Goal: Transaction & Acquisition: Purchase product/service

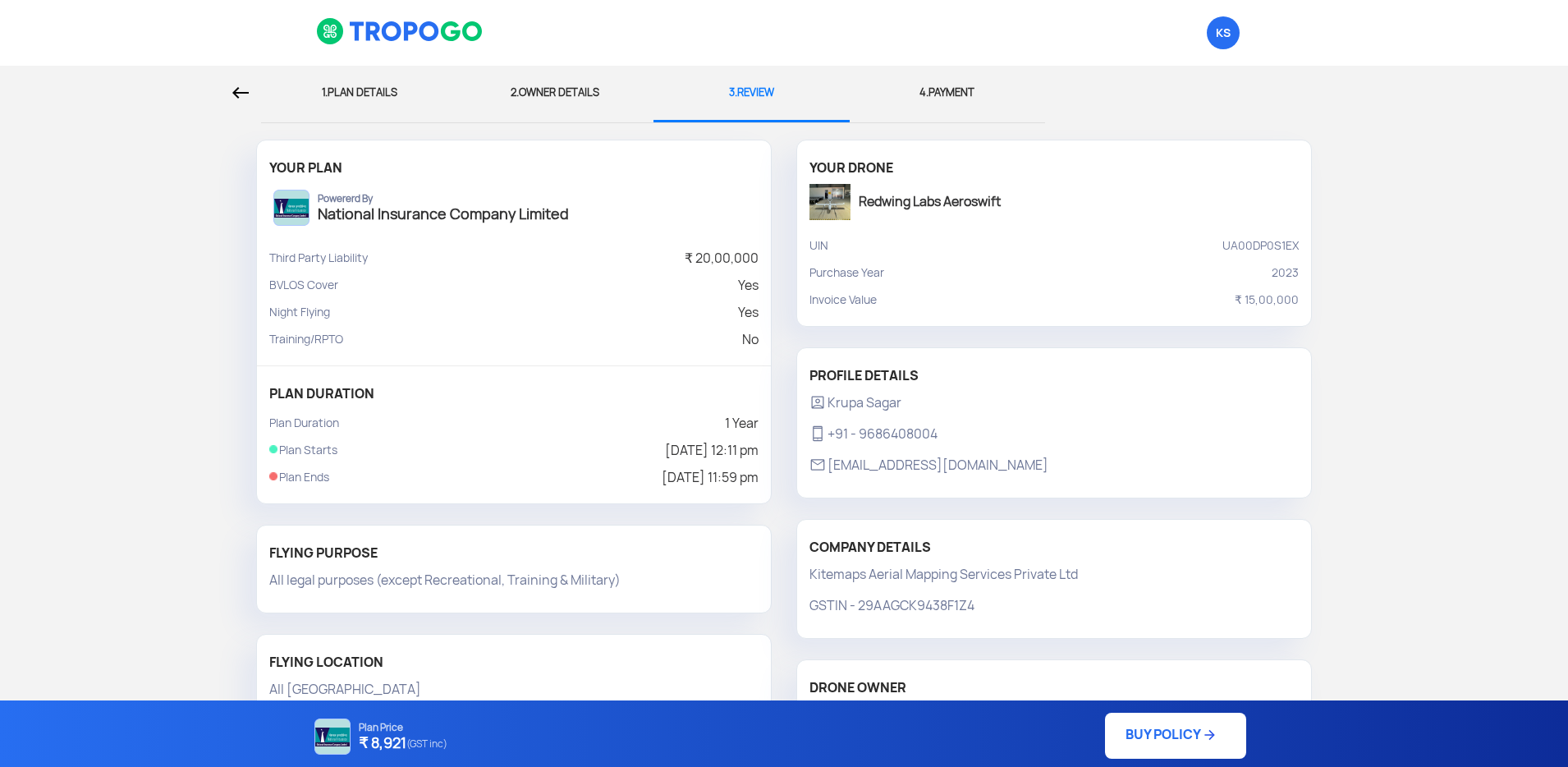
click at [363, 80] on div "1. PLAN DETAILS" at bounding box center [360, 93] width 172 height 54
select select "1000000"
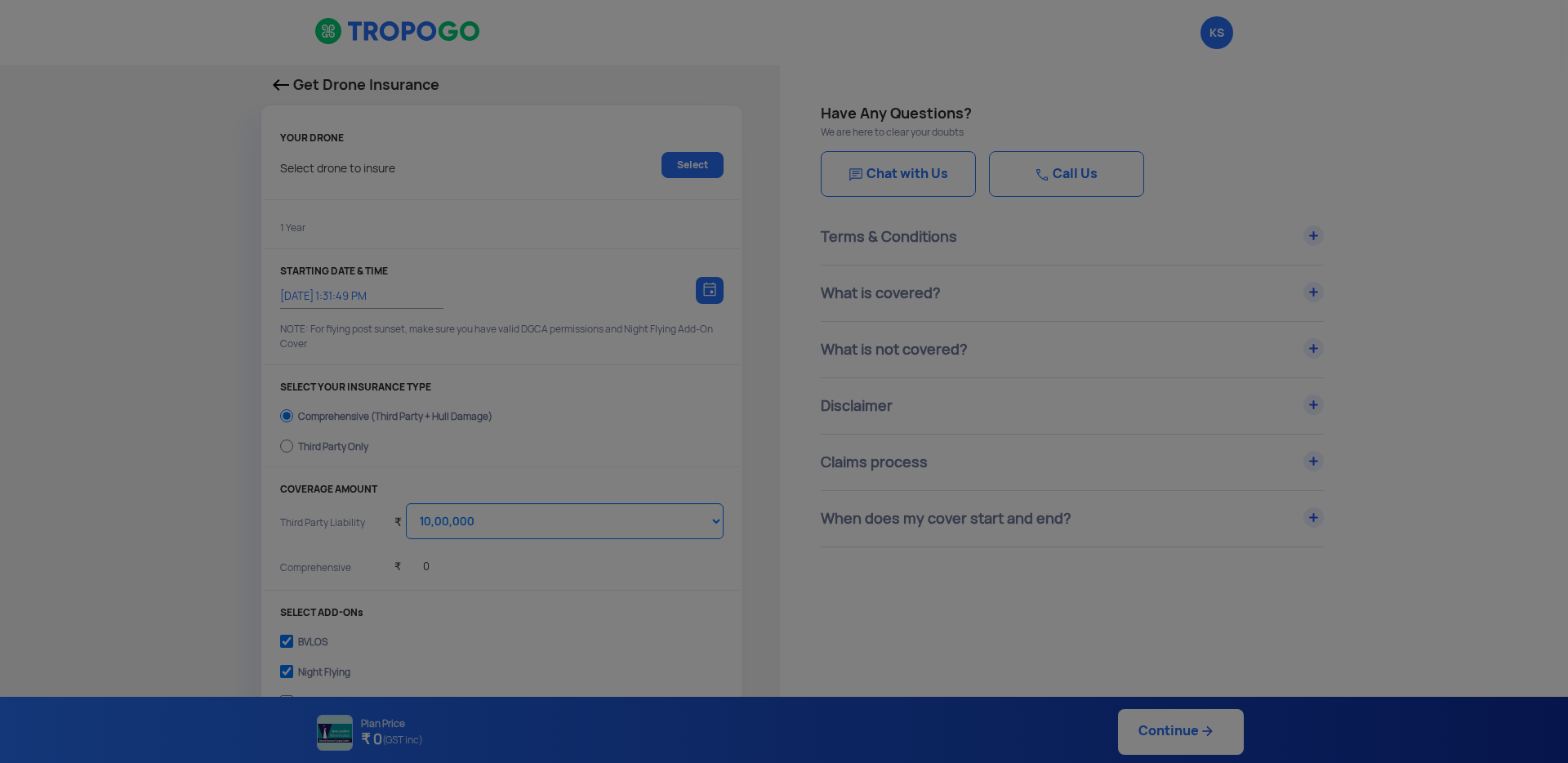
type input "14/10/2025, 12:11:00 PM"
radio input "false"
radio input "true"
select select "2000000"
checkbox input "true"
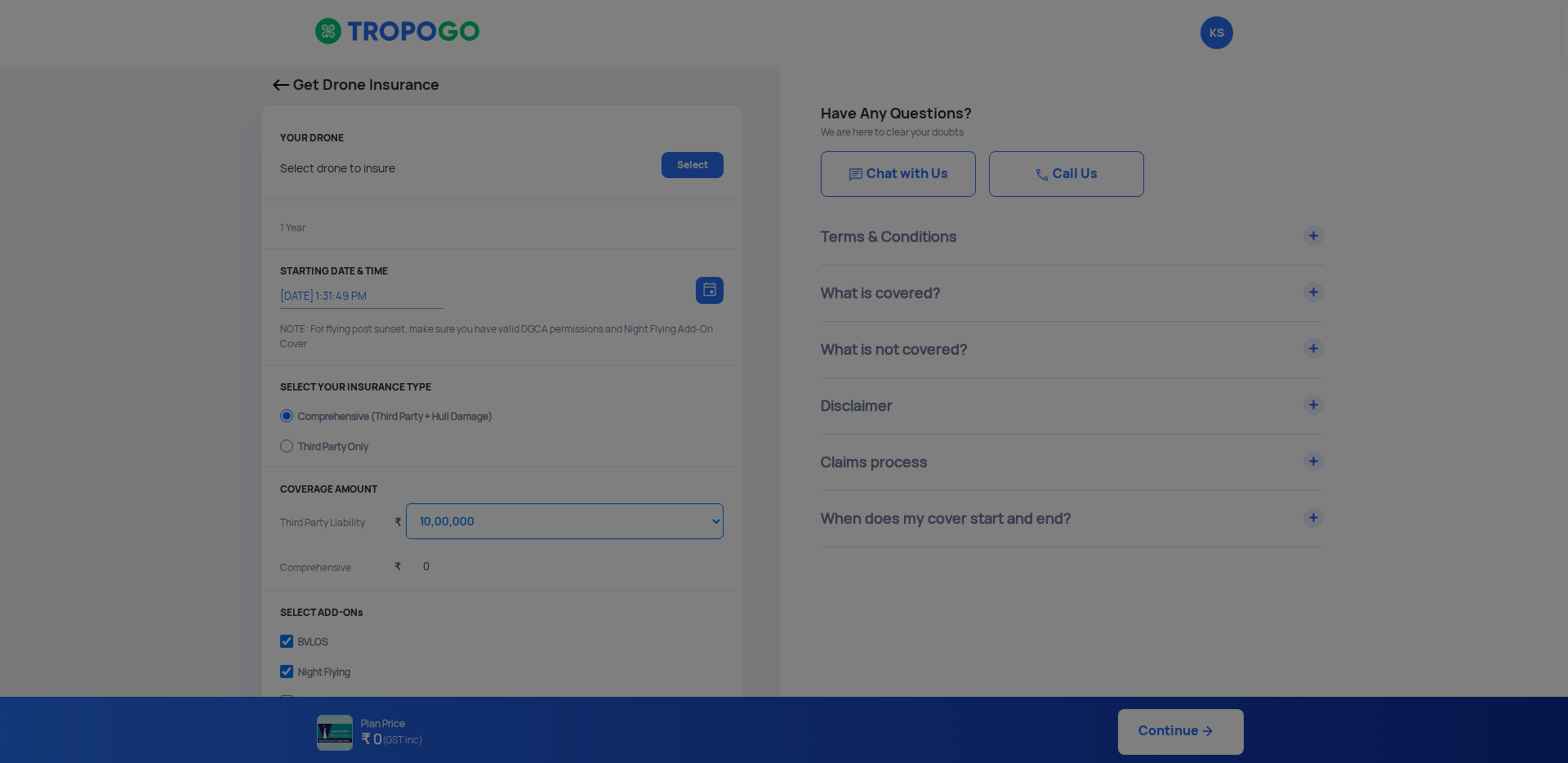
checkbox input "true"
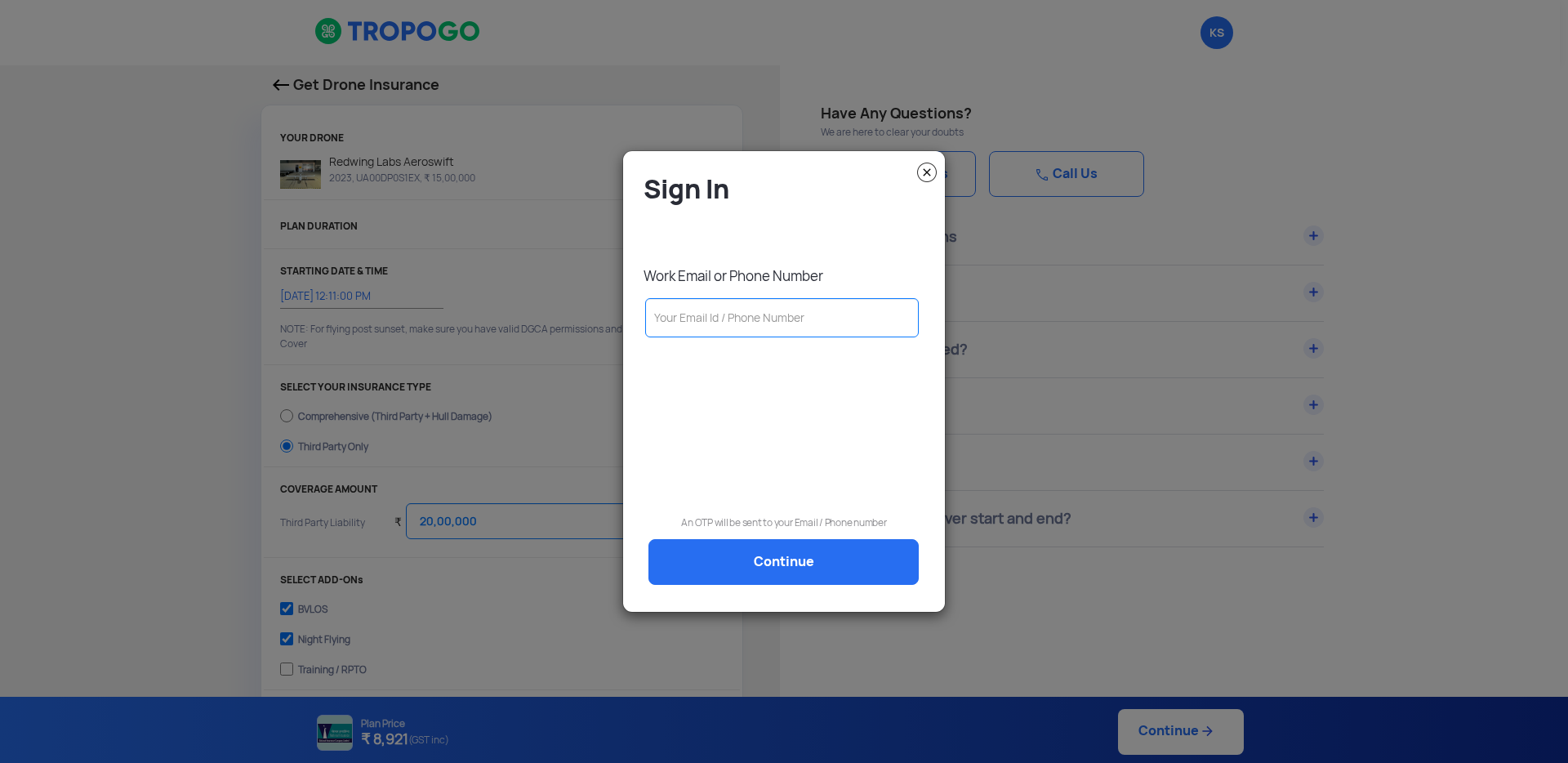
click at [778, 324] on input "text" at bounding box center [782, 317] width 273 height 39
click at [684, 314] on input "kru" at bounding box center [782, 317] width 273 height 39
paste input "pa.sagar@redwinglabs.in"
type input "[EMAIL_ADDRESS][DOMAIN_NAME]"
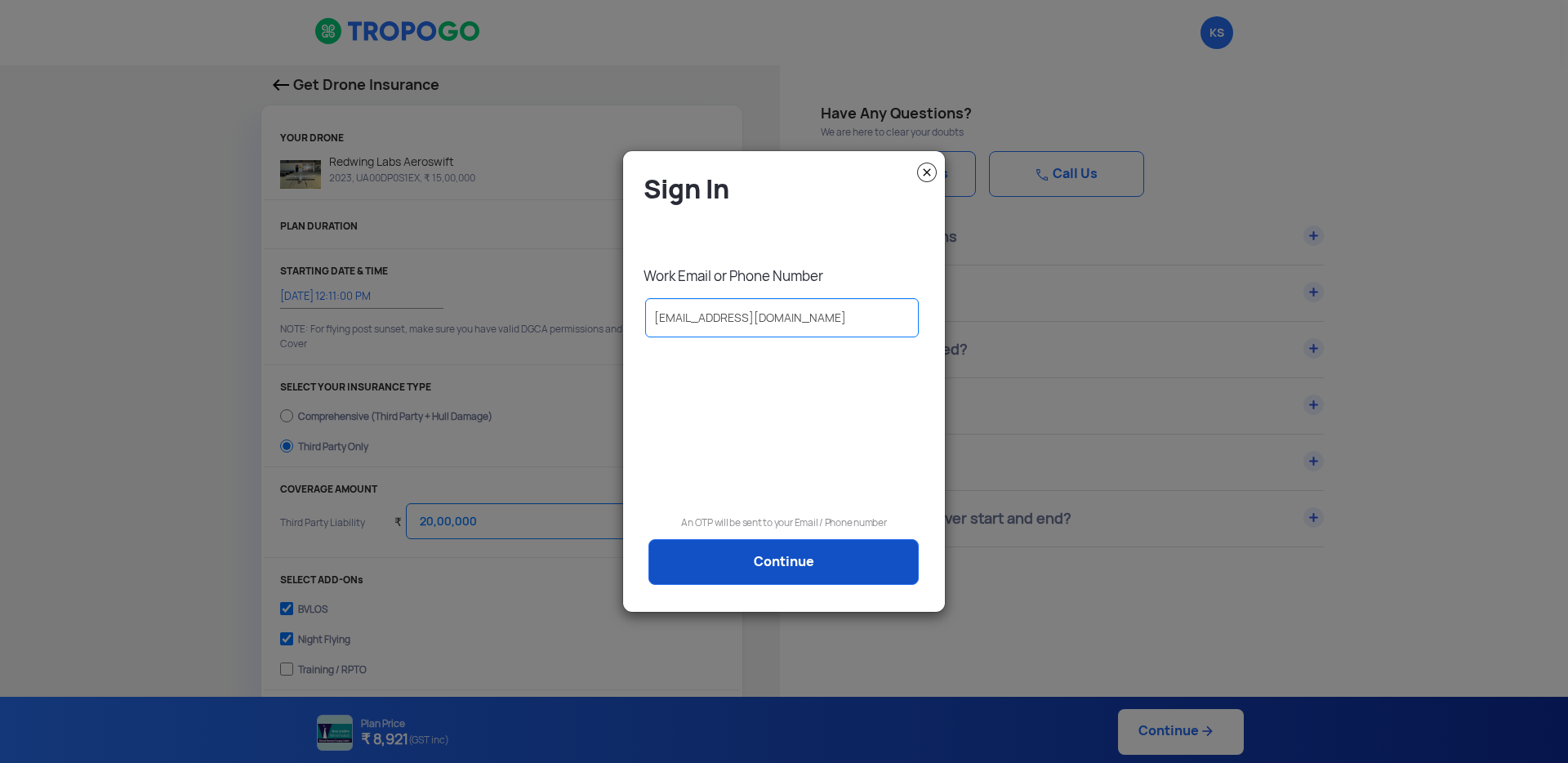
click at [754, 568] on link "Continue" at bounding box center [784, 562] width 270 height 46
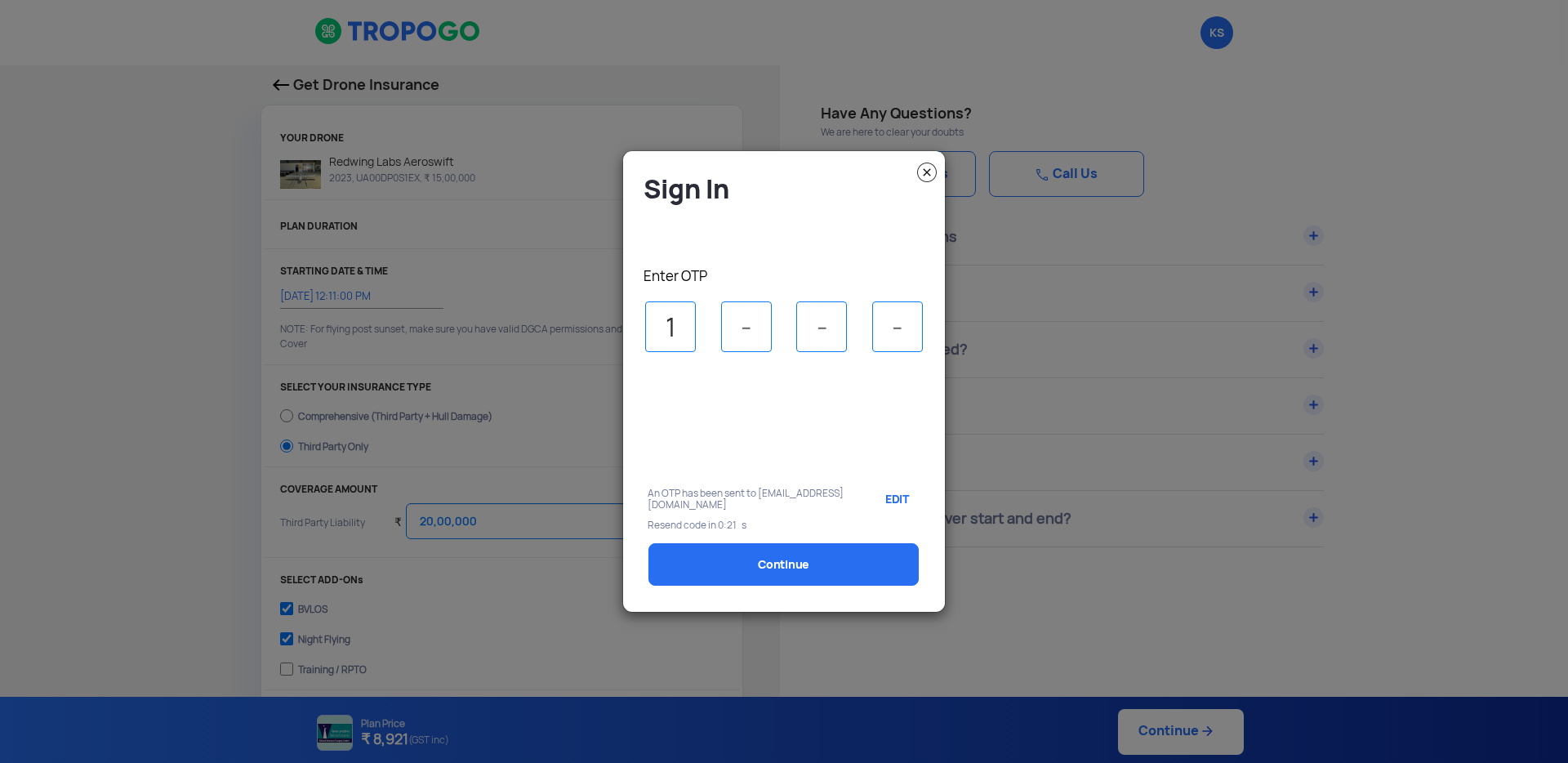
type input "1"
type input "5"
type input "8"
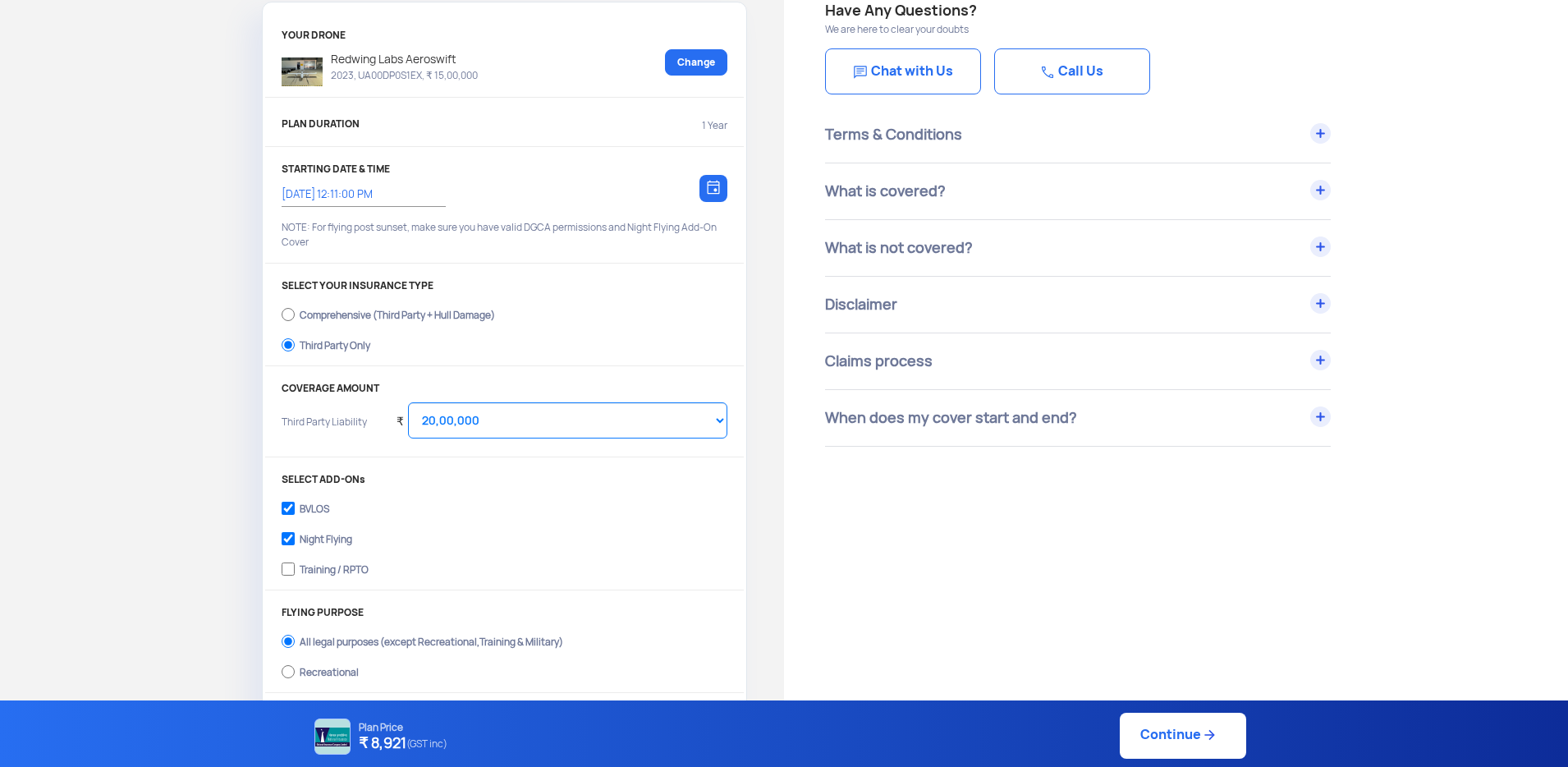
scroll to position [104, 0]
click at [572, 419] on select "Select Amount 10,00,000 15,00,000 20,00,000 25,00,000 30,00,000" at bounding box center [567, 420] width 320 height 36
click at [408, 402] on select "Select Amount 10,00,000 15,00,000 20,00,000 25,00,000 30,00,000" at bounding box center [567, 420] width 320 height 36
click at [588, 403] on select "Select Amount 10,00,000 15,00,000 20,00,000 25,00,000 30,00,000" at bounding box center [567, 420] width 320 height 36
click at [408, 402] on select "Select Amount 10,00,000 15,00,000 20,00,000 25,00,000 30,00,000" at bounding box center [567, 420] width 320 height 36
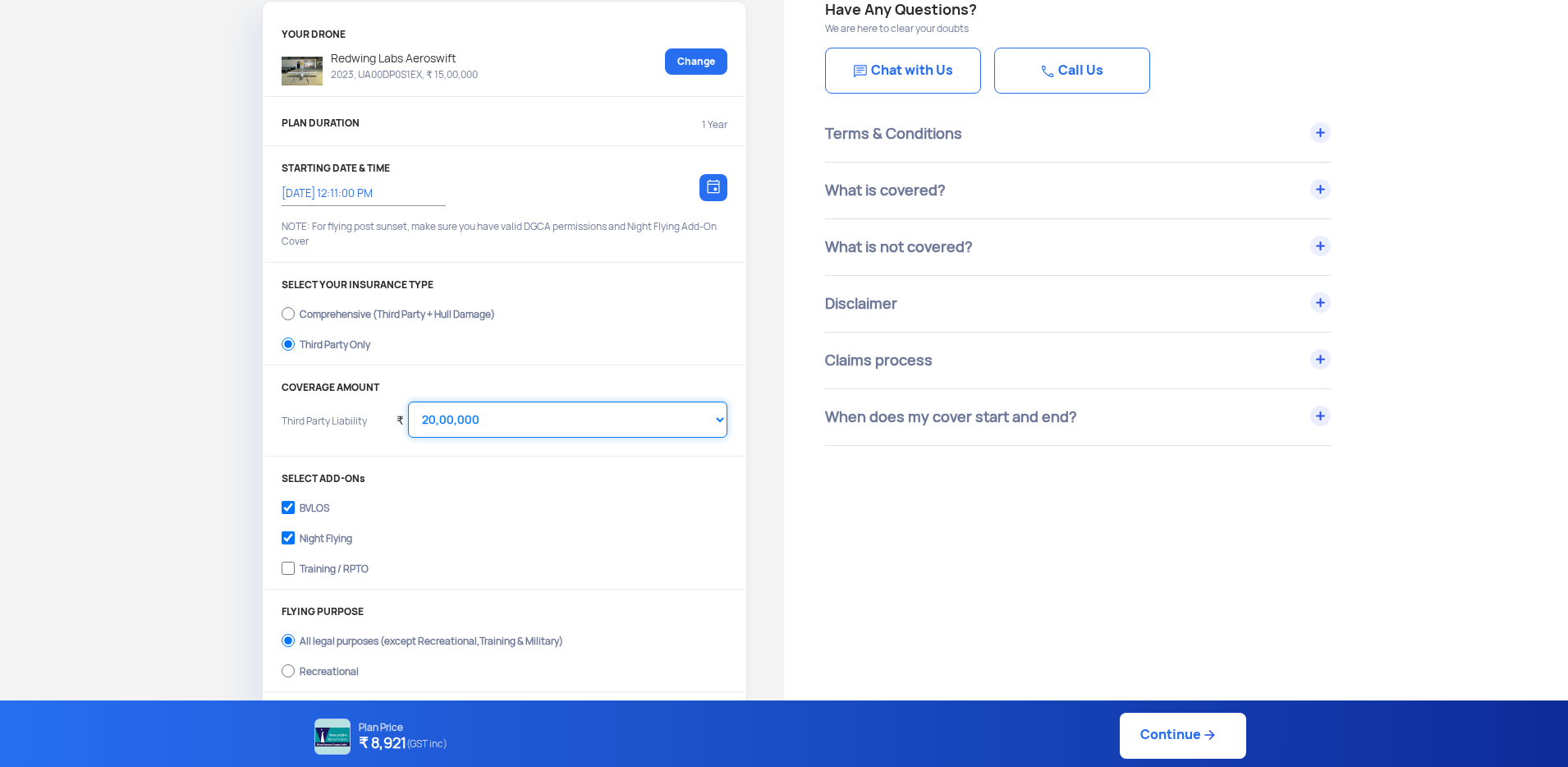
click at [480, 409] on select "Select Amount 10,00,000 15,00,000 20,00,000 25,00,000 30,00,000" at bounding box center [567, 420] width 320 height 36
click at [408, 402] on select "Select Amount 10,00,000 15,00,000 20,00,000 25,00,000 30,00,000" at bounding box center [567, 420] width 320 height 36
click at [498, 431] on select "Select Amount 10,00,000 15,00,000 20,00,000 25,00,000 30,00,000" at bounding box center [567, 420] width 320 height 36
click at [408, 402] on select "Select Amount 10,00,000 15,00,000 20,00,000 25,00,000 30,00,000" at bounding box center [567, 420] width 320 height 36
click at [508, 430] on select "Select Amount 10,00,000 15,00,000 20,00,000 25,00,000 30,00,000" at bounding box center [567, 420] width 320 height 36
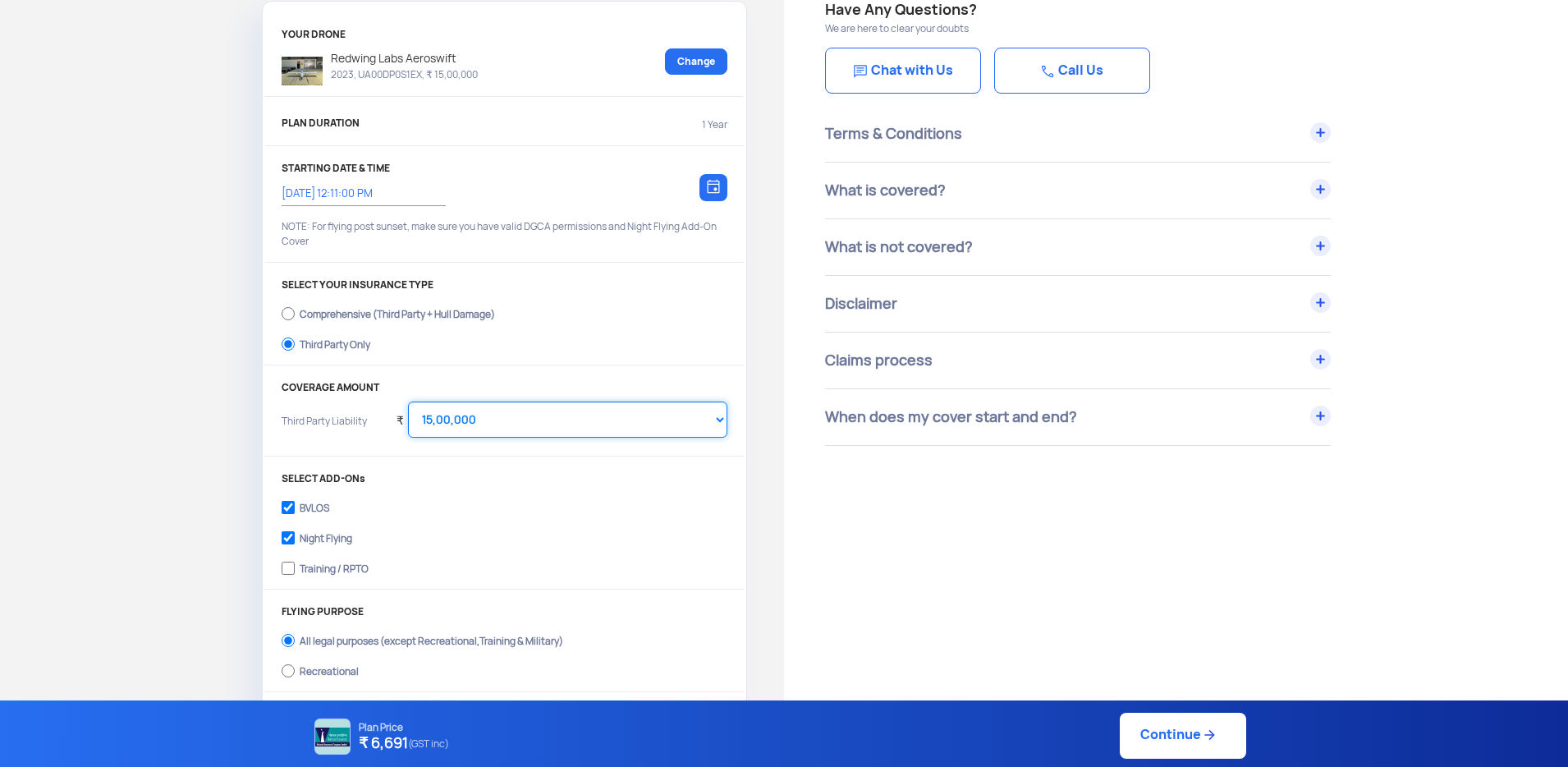
select select "2000000"
click at [408, 402] on select "Select Amount 10,00,000 15,00,000 20,00,000 25,00,000 30,00,000" at bounding box center [567, 420] width 320 height 36
click at [523, 515] on label "BVLOS" at bounding box center [504, 507] width 445 height 27
click at [295, 515] on input "BVLOS" at bounding box center [288, 508] width 13 height 23
click at [668, 422] on select "Select Amount 10,00,000 15,00,000 20,00,000 25,00,000 30,00,000" at bounding box center [567, 420] width 320 height 36
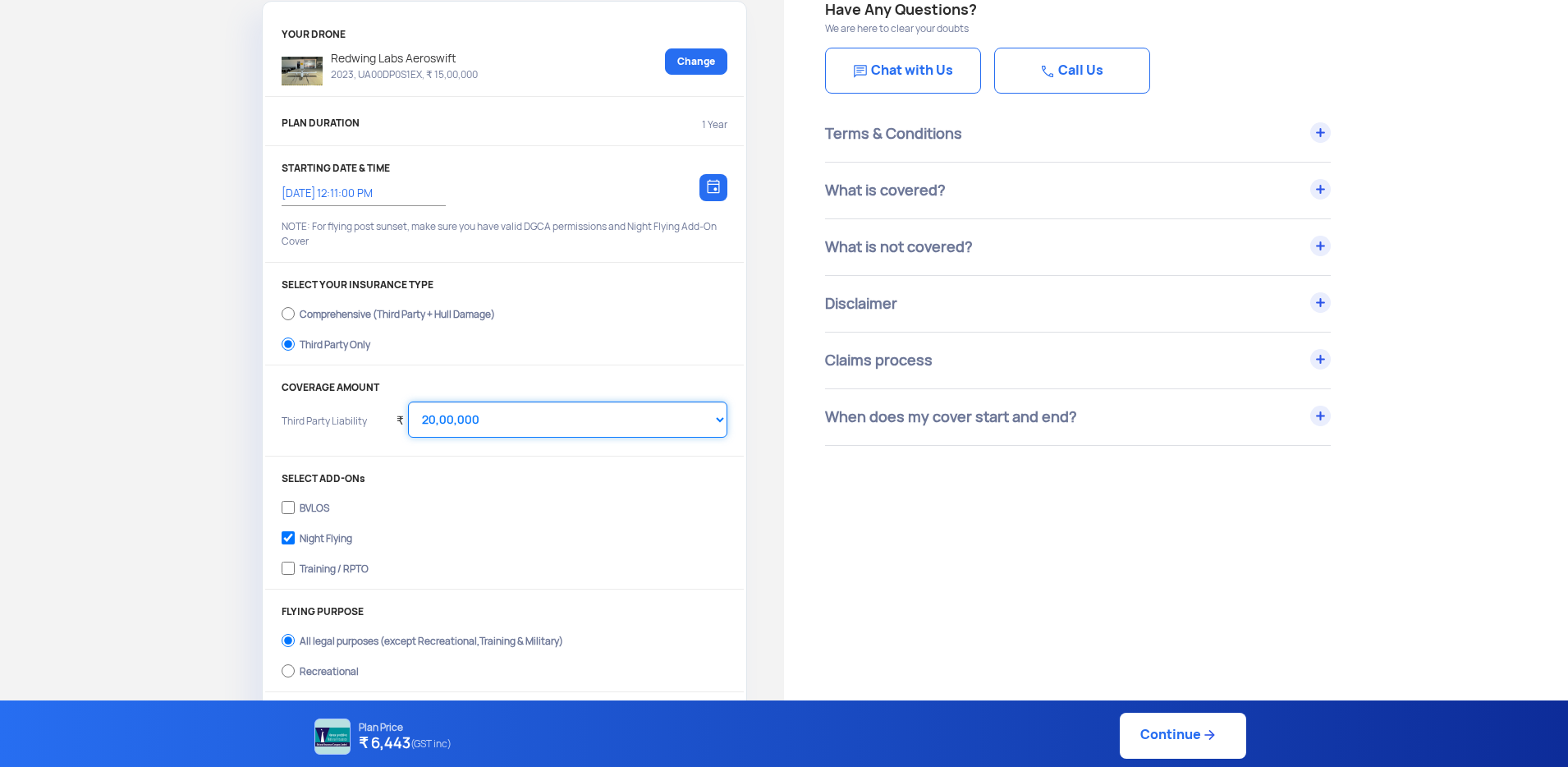
click at [408, 402] on select "Select Amount 10,00,000 15,00,000 20,00,000 25,00,000 30,00,000" at bounding box center [567, 420] width 320 height 36
click at [292, 510] on input "BVLOS" at bounding box center [288, 508] width 13 height 23
checkbox input "true"
